Goal: Communication & Community: Answer question/provide support

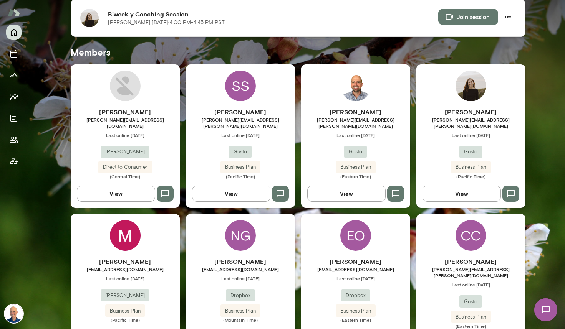
scroll to position [207, 0]
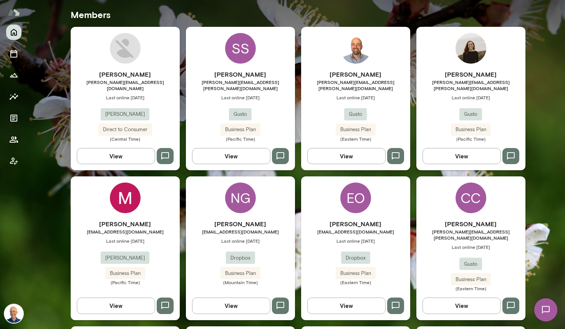
click at [428, 102] on div "Sarah Jacobson sarah.jacobson@gusto.com Last online August 24 Gusto Business Pl…" at bounding box center [470, 106] width 109 height 72
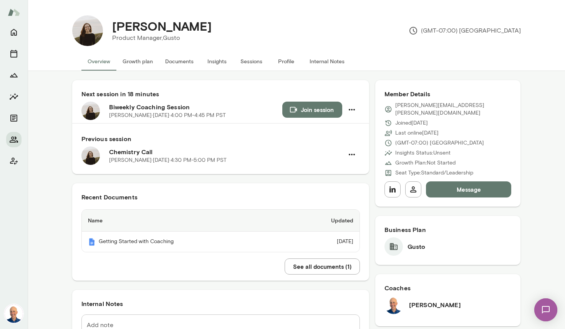
click at [487, 182] on button "Message" at bounding box center [469, 190] width 86 height 16
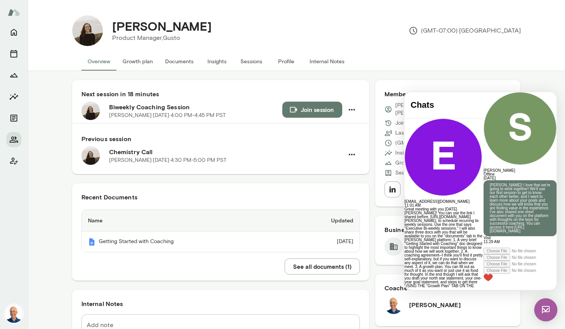
click at [176, 59] on button "Documents" at bounding box center [179, 61] width 41 height 18
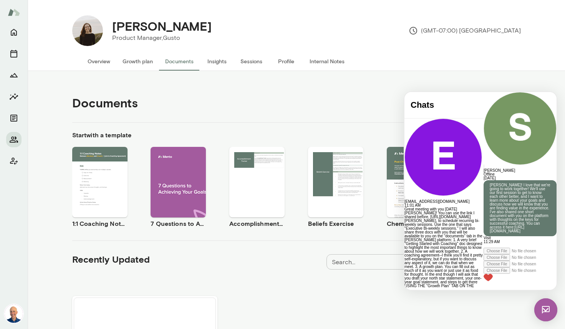
click at [483, 92] on div at bounding box center [519, 92] width 73 height 0
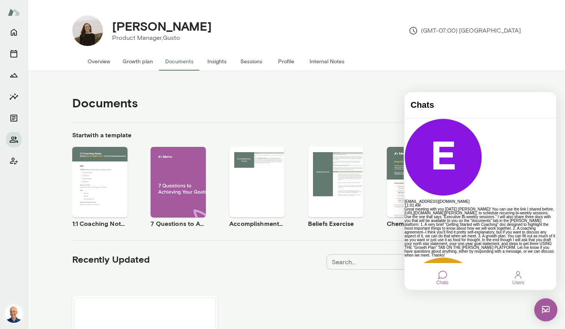
click at [354, 103] on div "Documents Upload Create" at bounding box center [296, 102] width 448 height 39
click at [547, 309] on img at bounding box center [545, 310] width 23 height 23
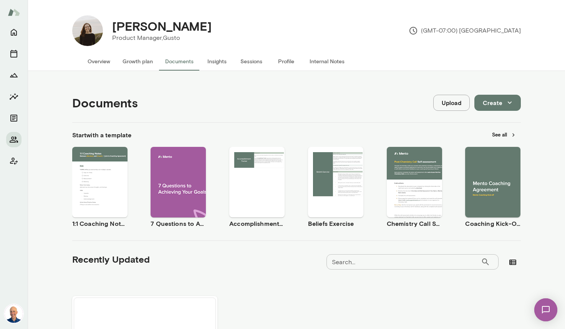
click at [492, 172] on button "Use template" at bounding box center [492, 176] width 49 height 10
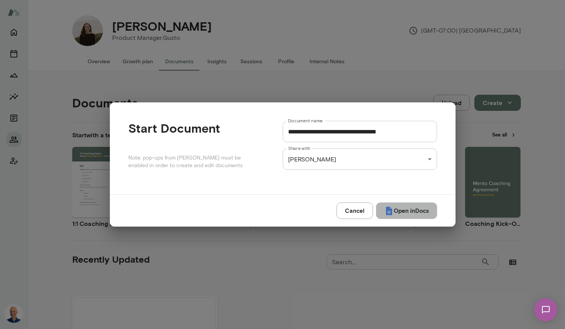
click at [401, 211] on button "Open in Docs" at bounding box center [406, 211] width 61 height 16
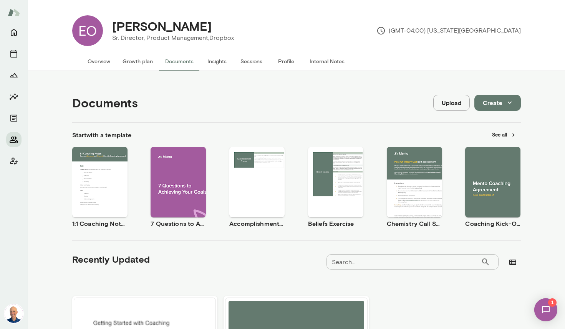
click at [13, 142] on icon "Members" at bounding box center [14, 140] width 8 height 6
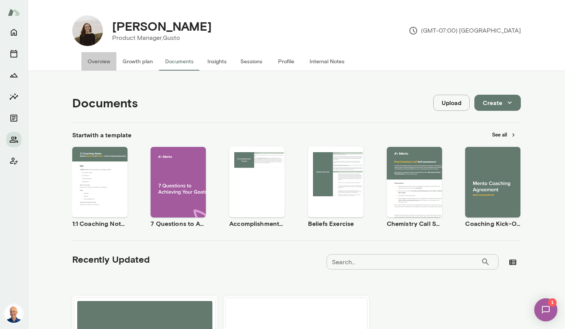
click at [96, 63] on button "Overview" at bounding box center [98, 61] width 35 height 18
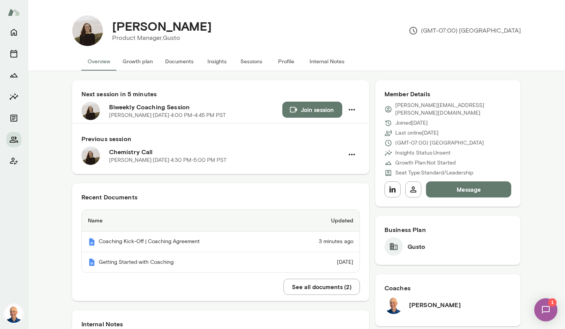
click at [318, 107] on button "Join session" at bounding box center [312, 110] width 60 height 16
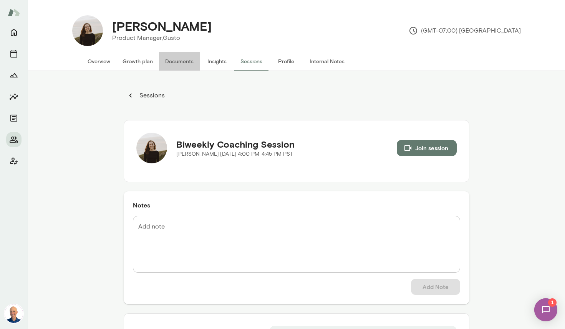
click at [188, 62] on button "Documents" at bounding box center [179, 61] width 41 height 18
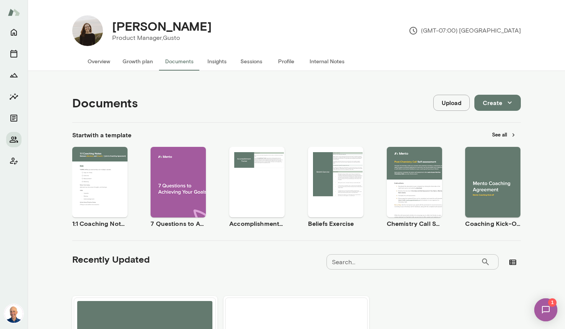
scroll to position [109, 0]
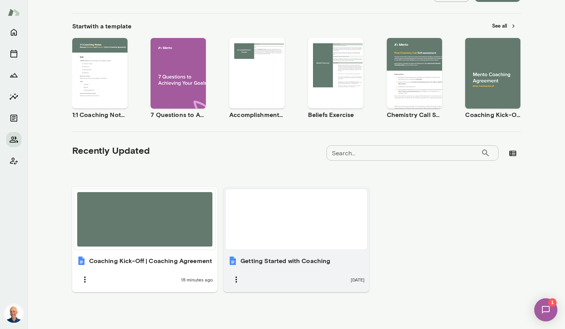
click at [263, 219] on div at bounding box center [295, 219] width 135 height 55
